Goal: Task Accomplishment & Management: Use online tool/utility

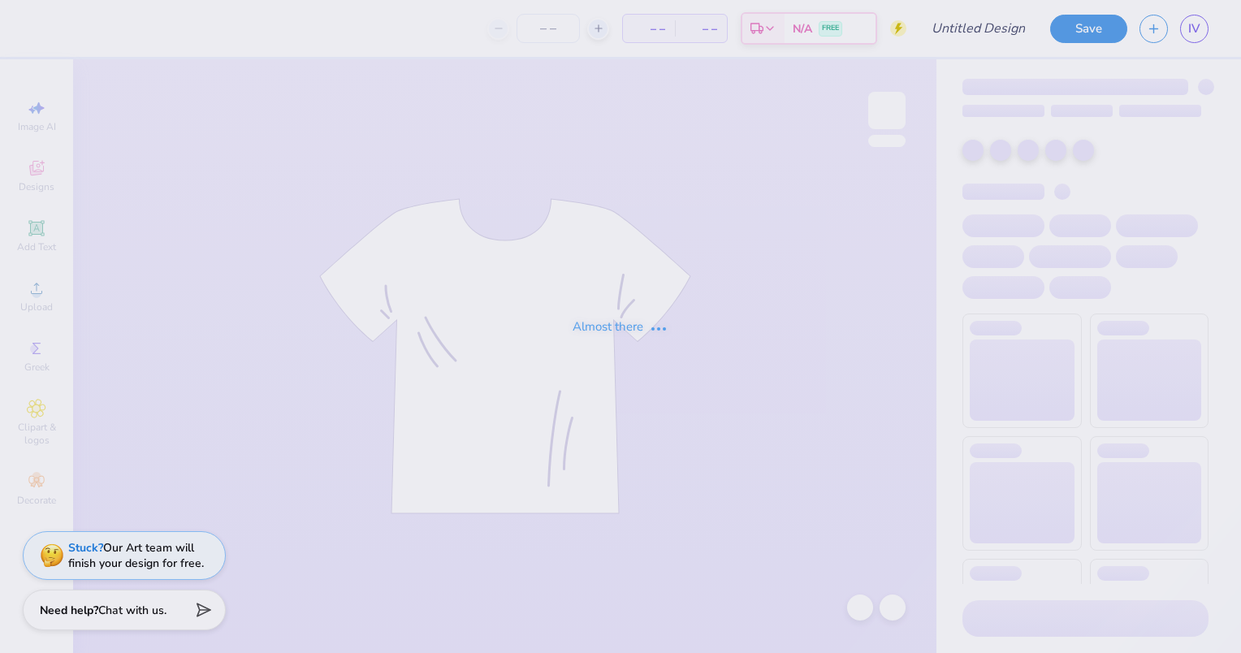
type input "Dudes day 1"
type input "50"
type input "Dudes day 1"
type input "50"
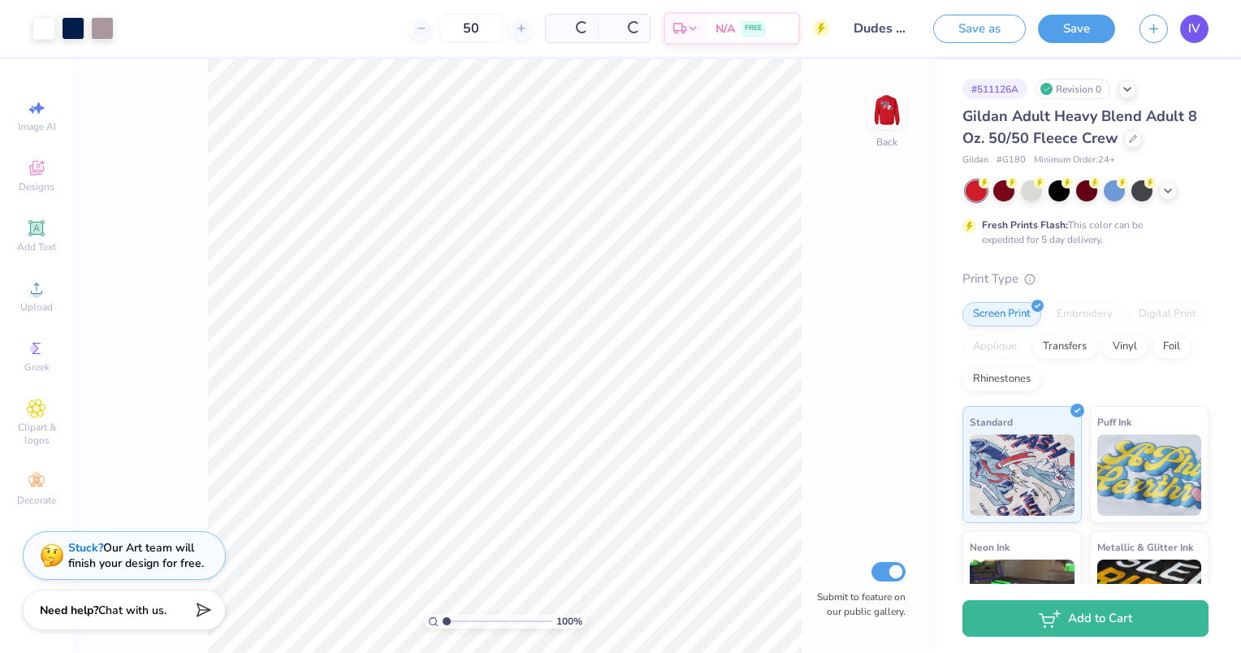
click at [1196, 36] on span "IV" at bounding box center [1195, 28] width 12 height 19
